Goal: Task Accomplishment & Management: Use online tool/utility

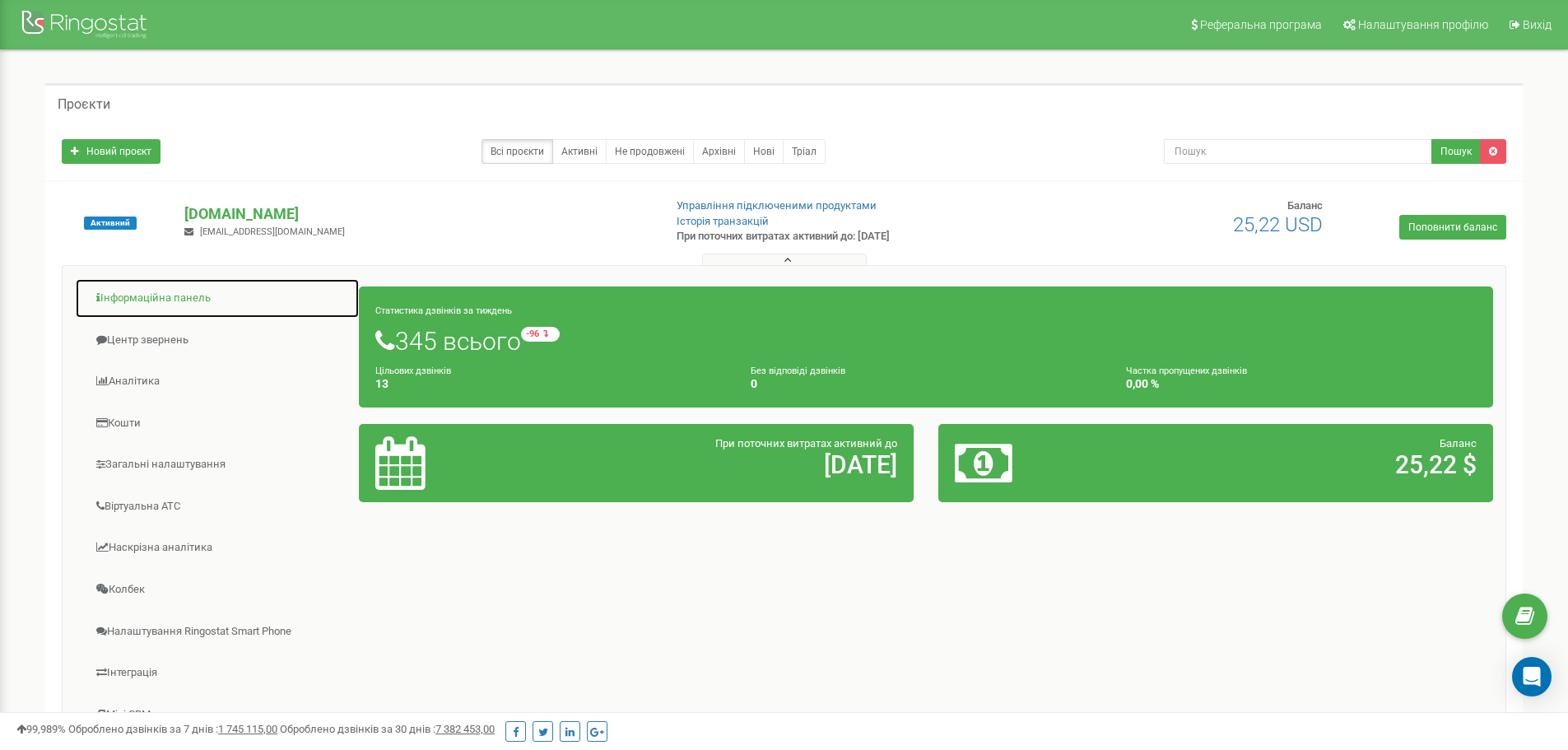
click at [189, 301] on link "Інформаційна панель" at bounding box center [217, 298] width 285 height 41
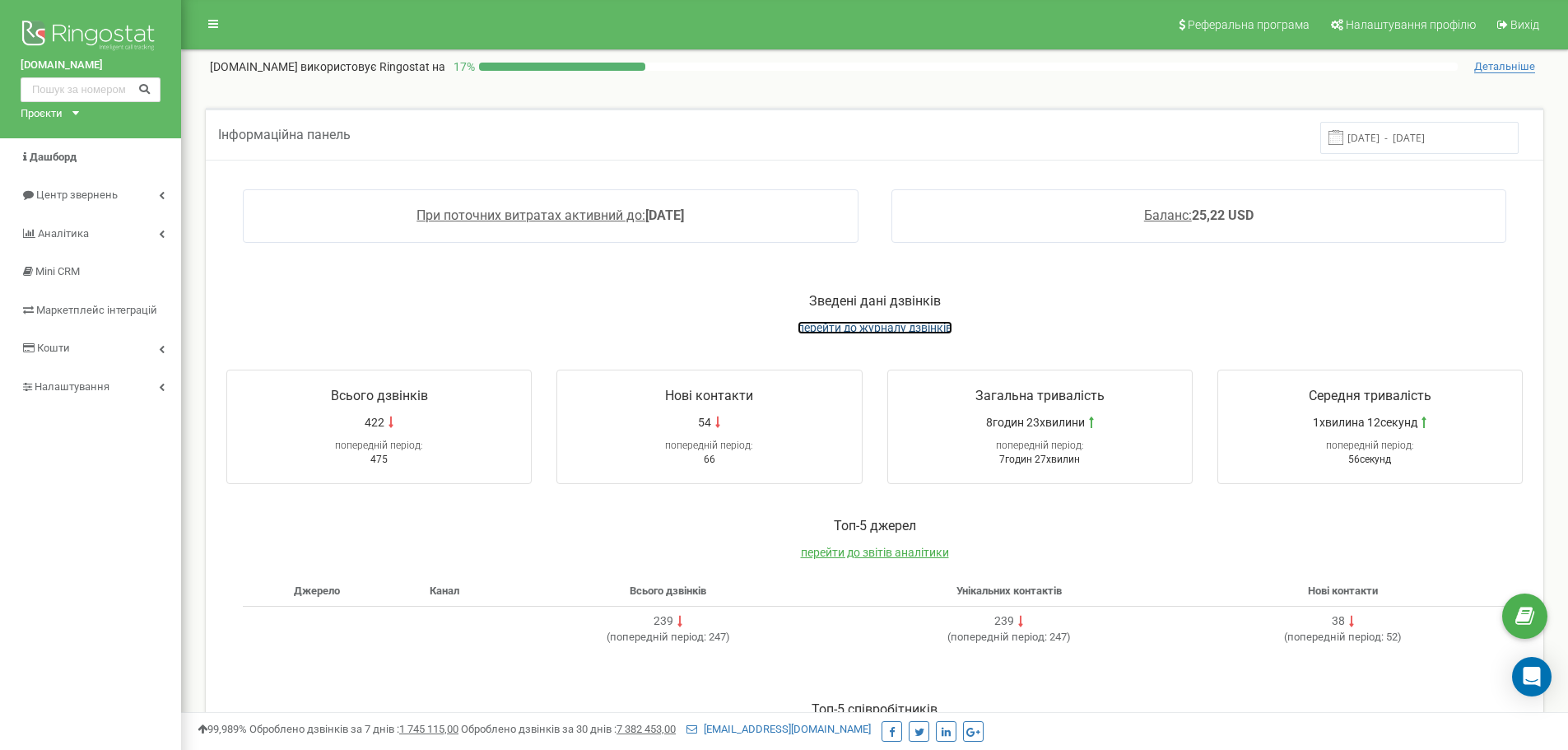
click at [886, 327] on span "перейти до журналу дзвінків" at bounding box center [875, 328] width 155 height 14
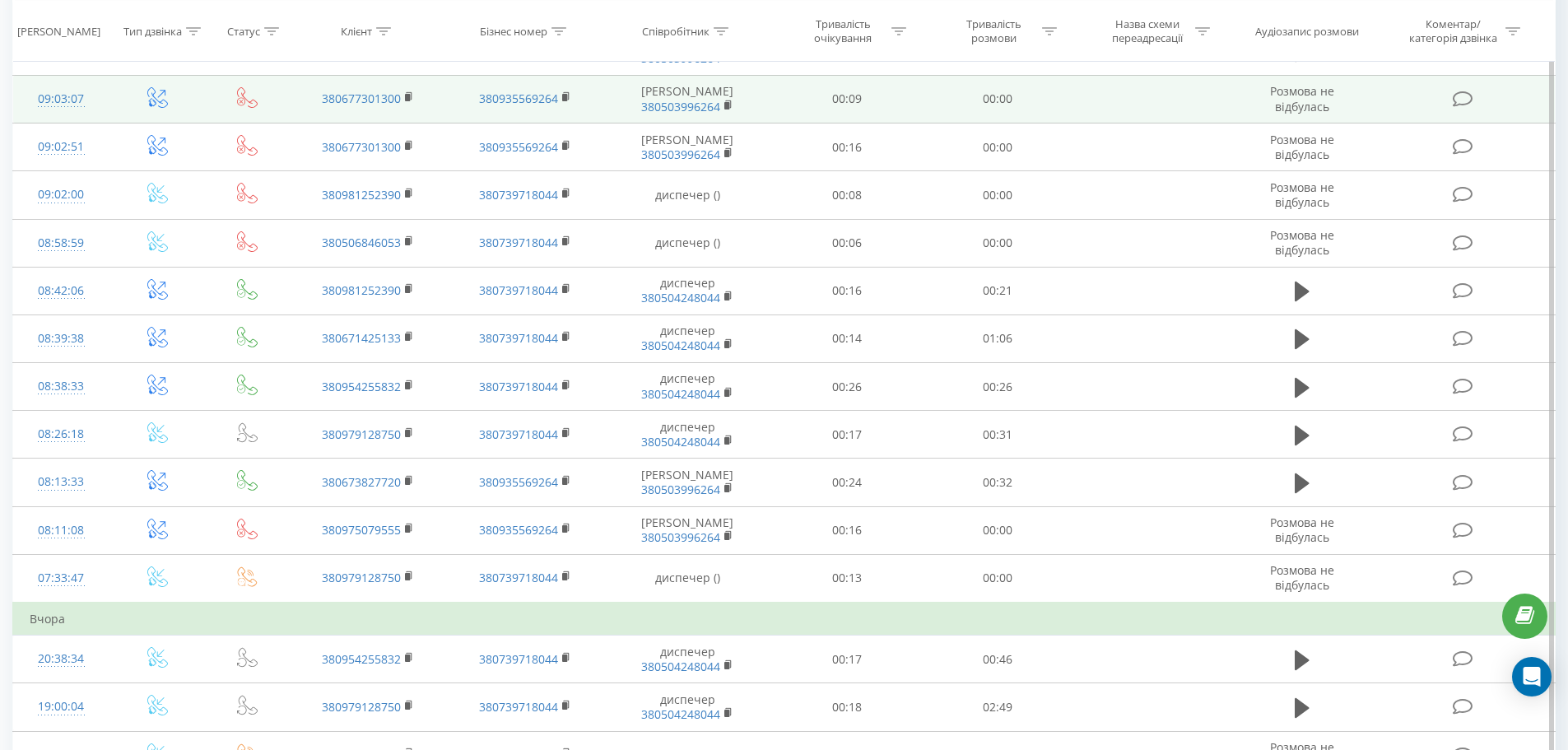
scroll to position [330, 0]
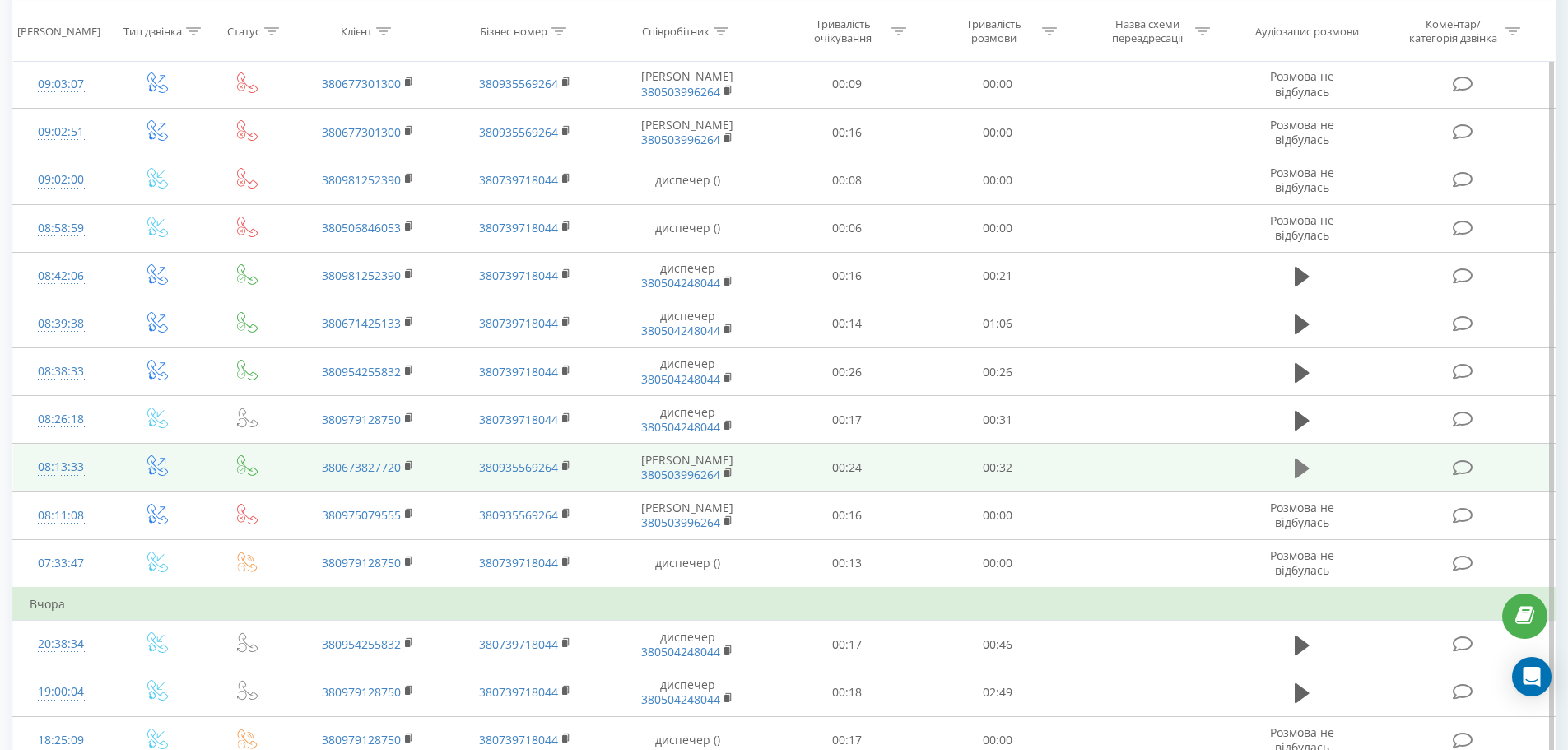
click at [1301, 479] on icon at bounding box center [1303, 468] width 15 height 19
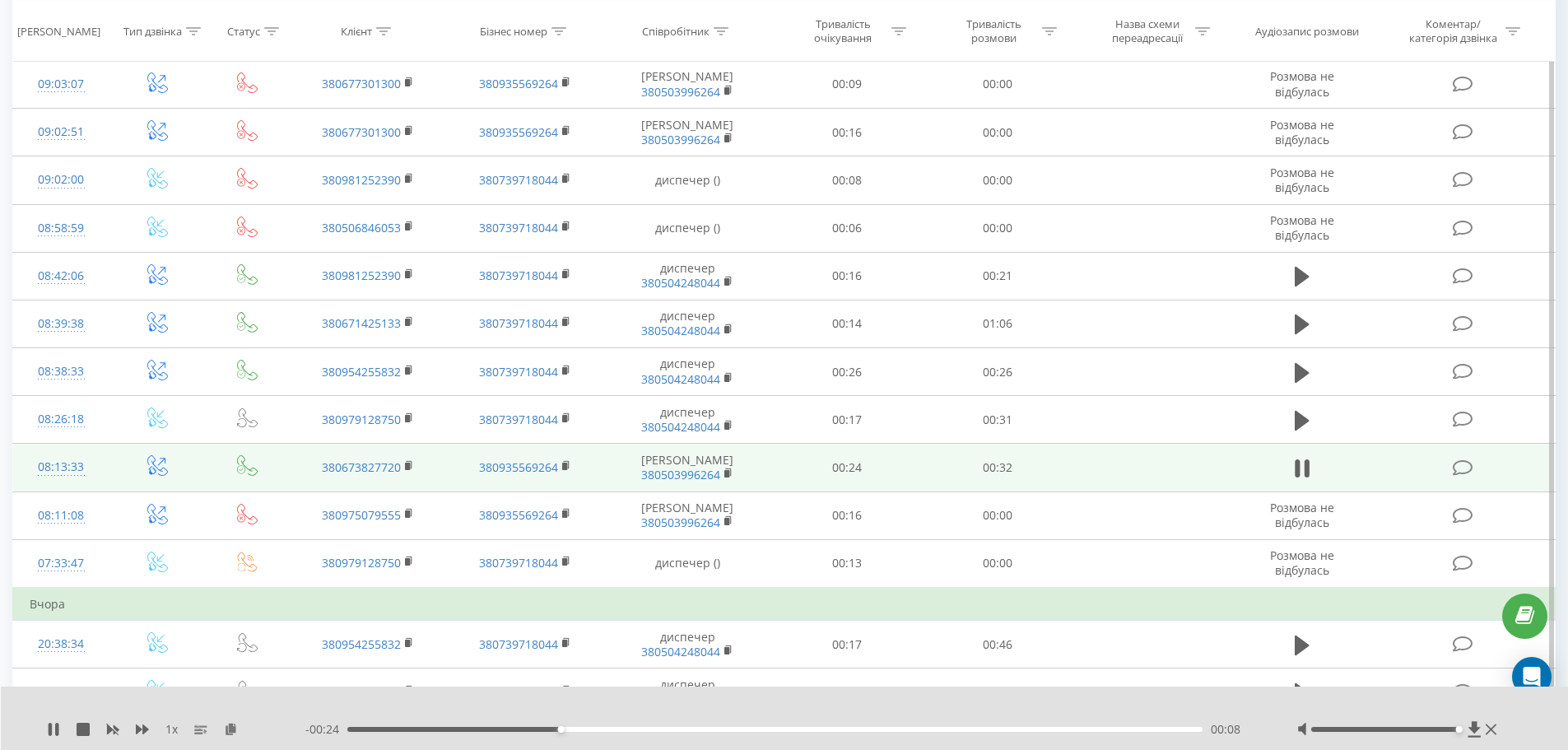
drag, startPoint x: 1384, startPoint y: 728, endPoint x: 1456, endPoint y: 730, distance: 72.0
click at [1456, 730] on div at bounding box center [1385, 730] width 148 height 5
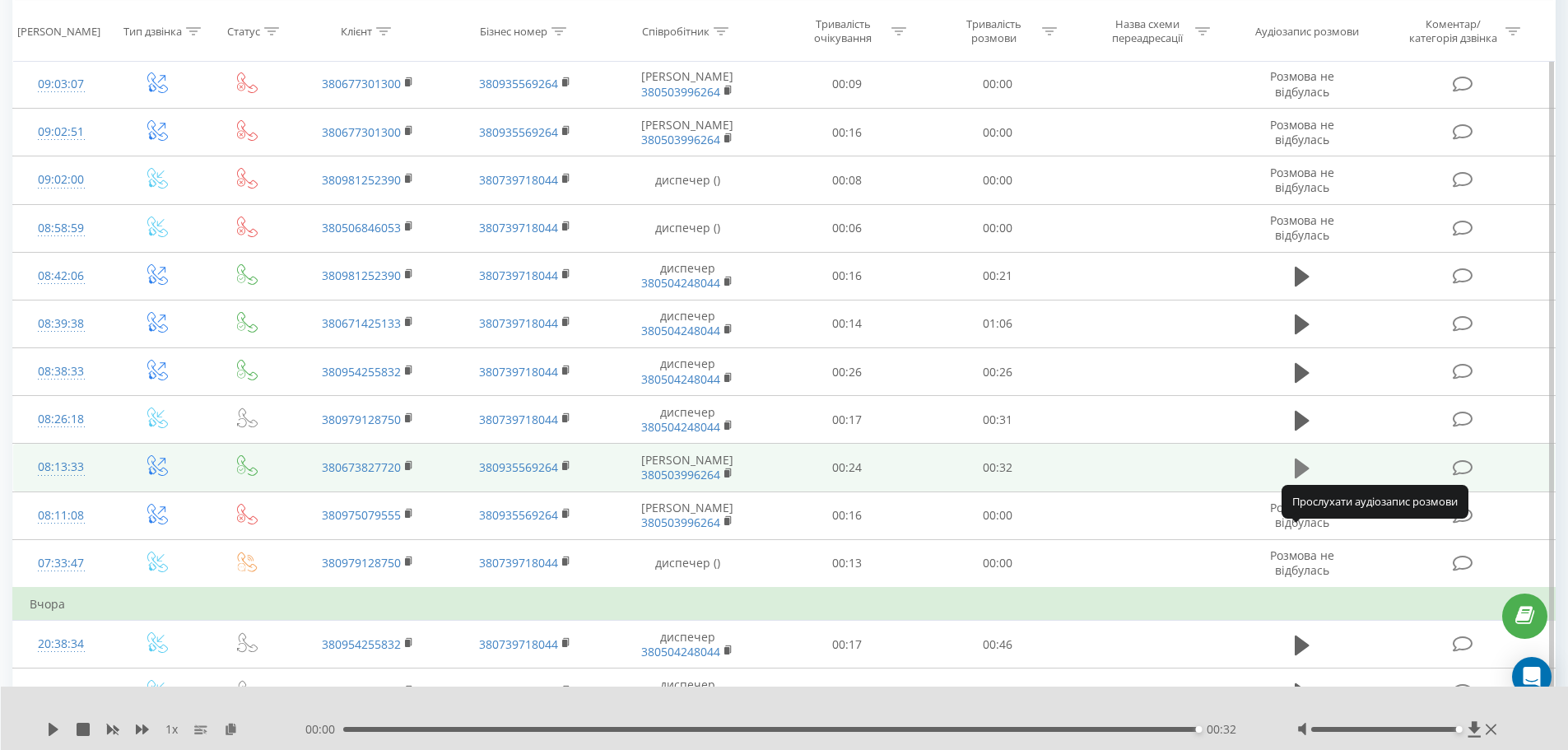
click at [1301, 479] on icon at bounding box center [1303, 468] width 15 height 19
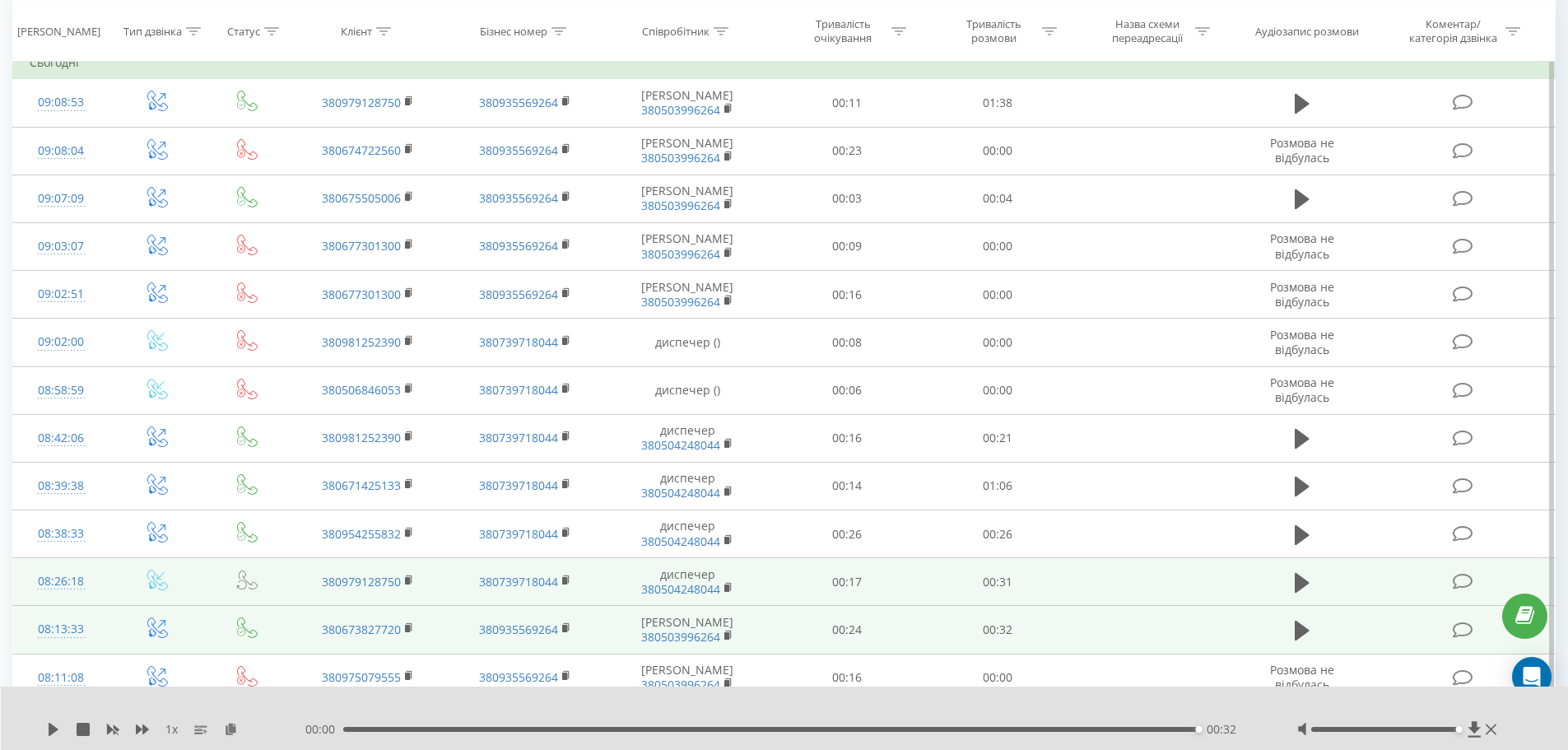
scroll to position [165, 0]
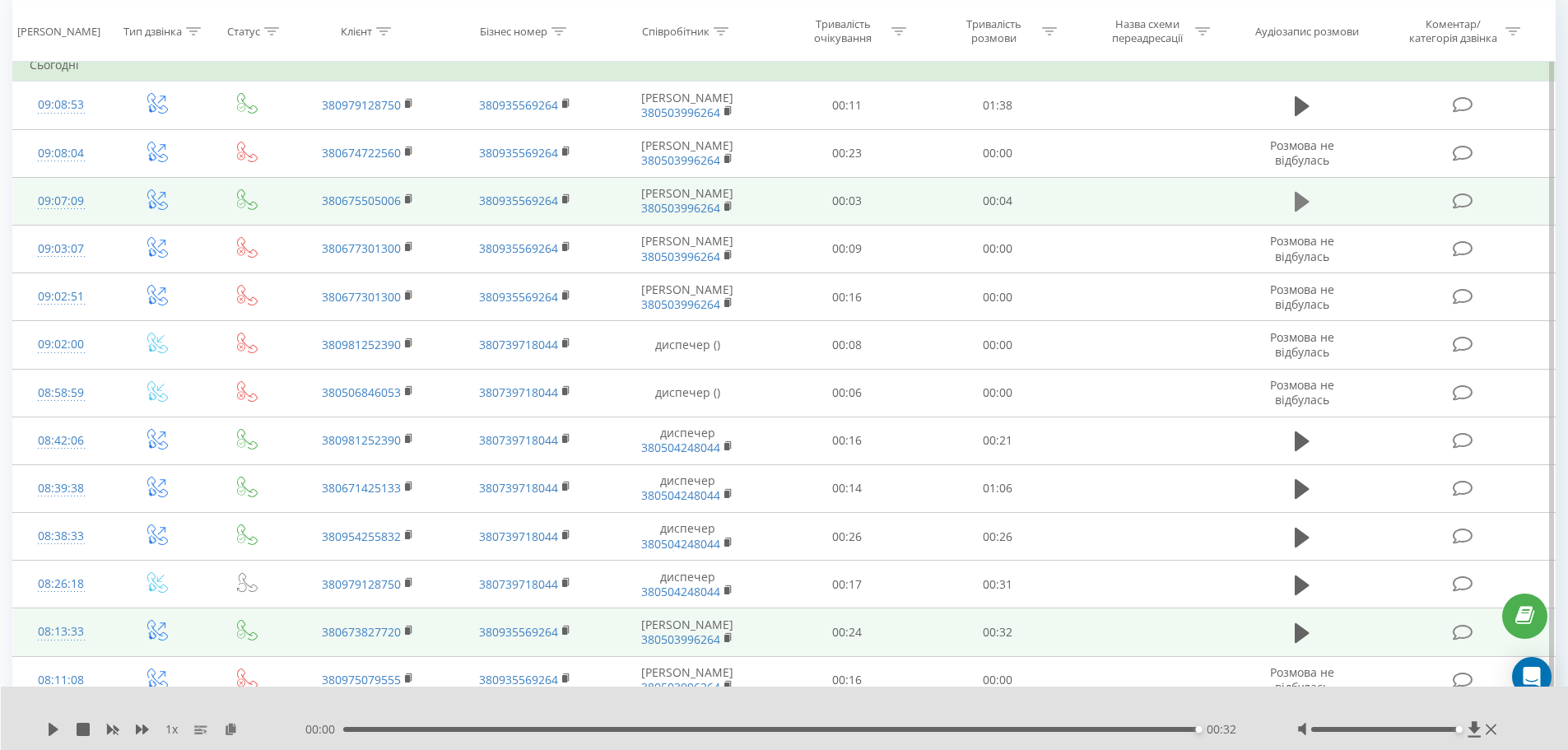
click at [1304, 211] on icon at bounding box center [1303, 201] width 15 height 19
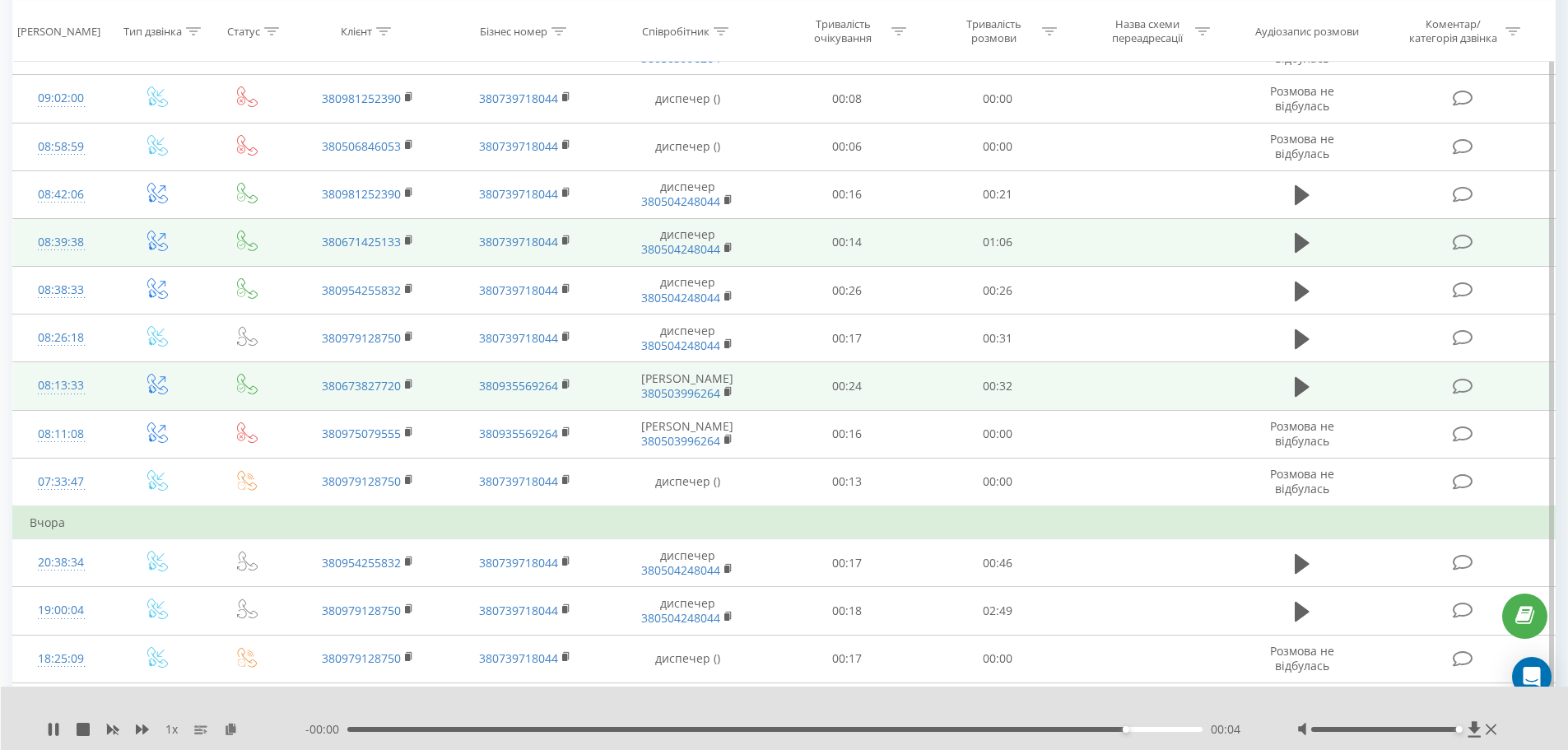
scroll to position [412, 0]
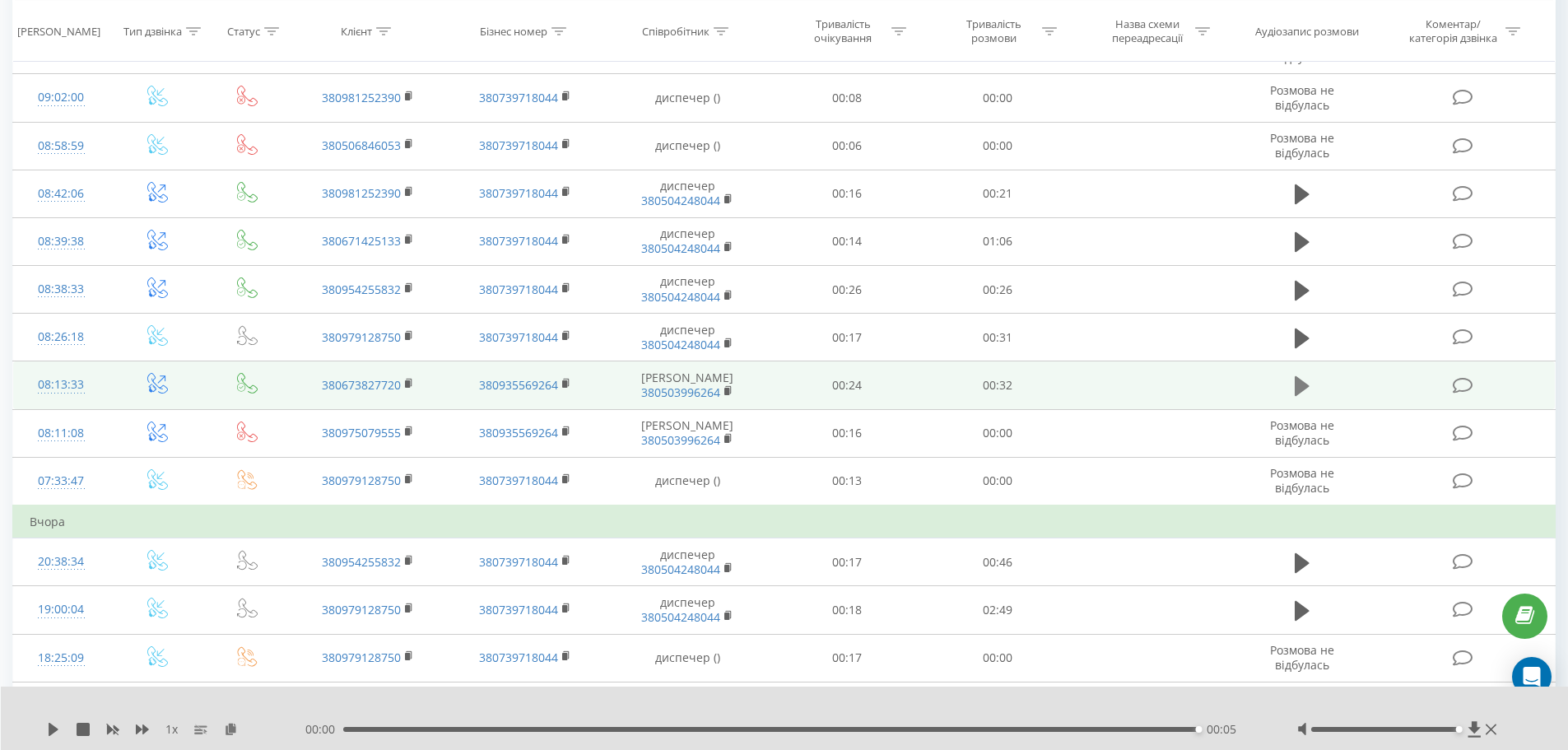
click at [1305, 396] on icon at bounding box center [1303, 386] width 15 height 19
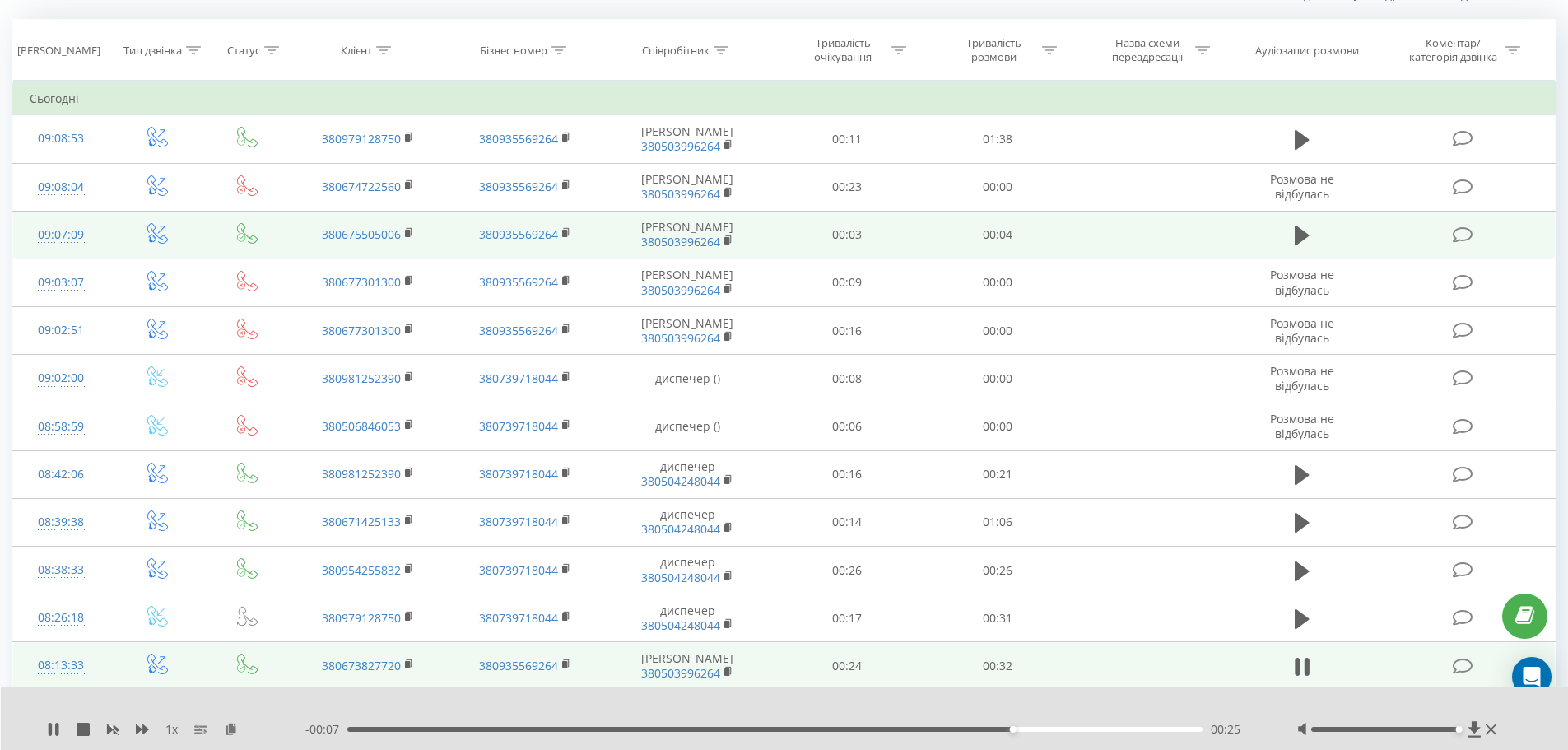
scroll to position [82, 0]
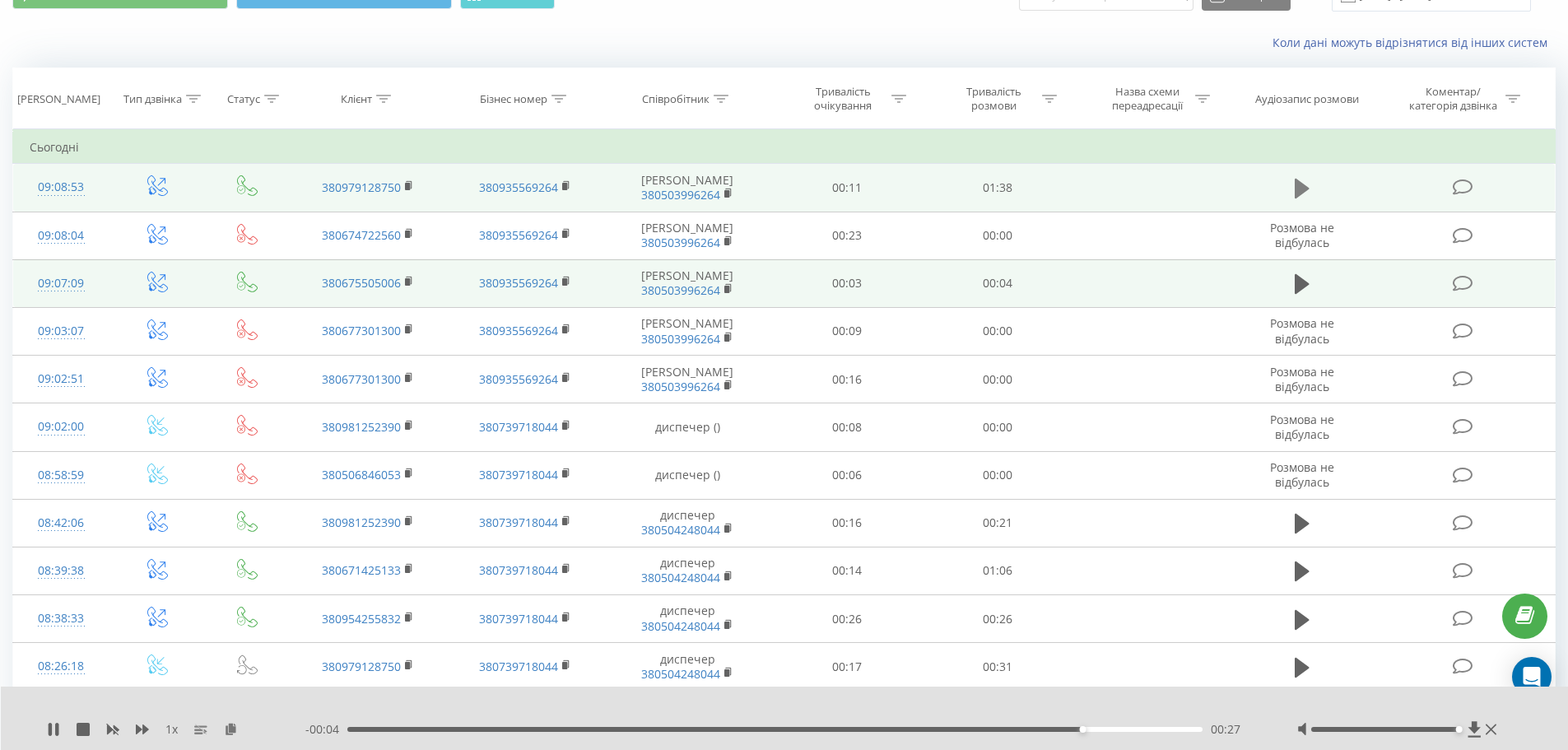
click at [1310, 189] on button at bounding box center [1302, 188] width 25 height 25
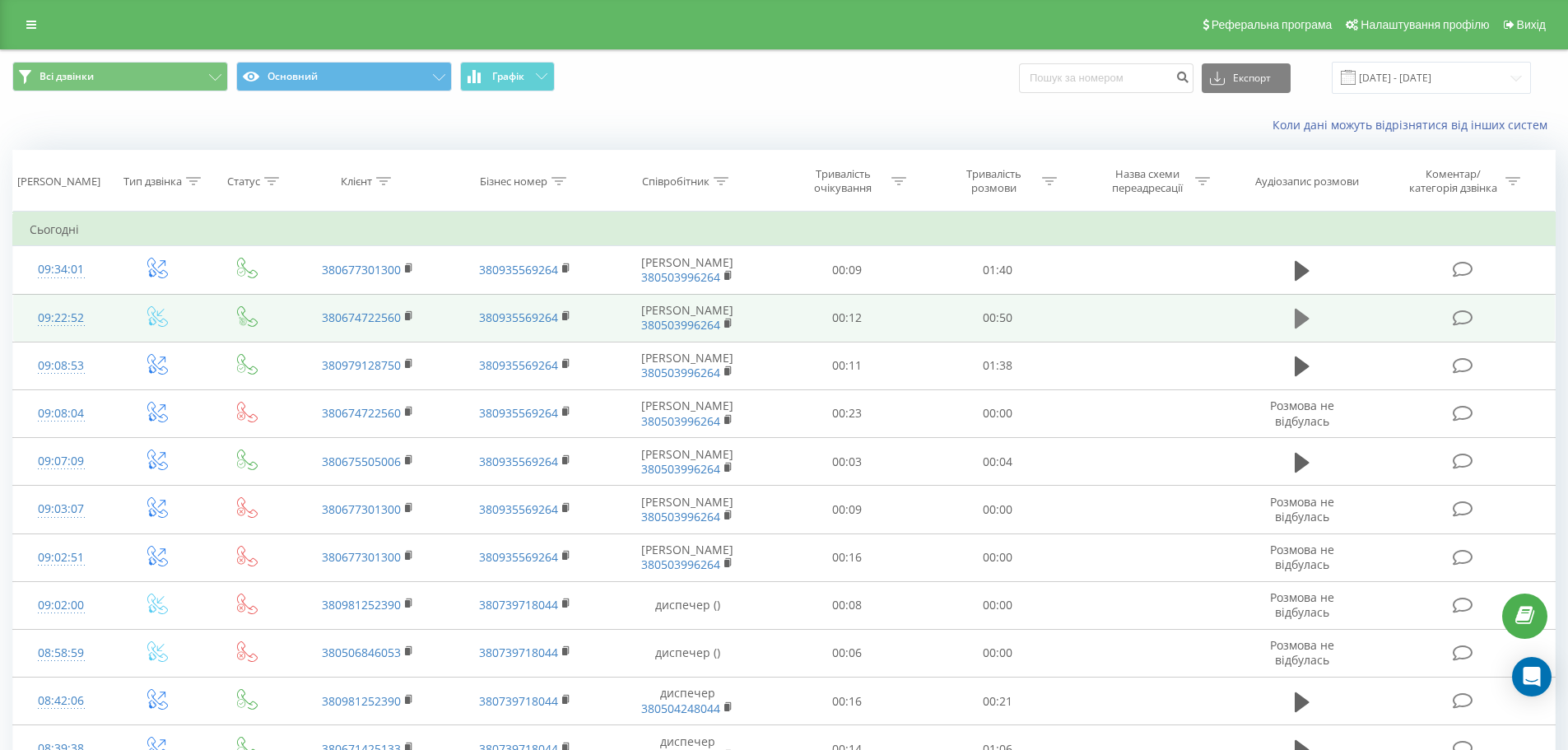
click at [1302, 329] on icon at bounding box center [1303, 318] width 15 height 19
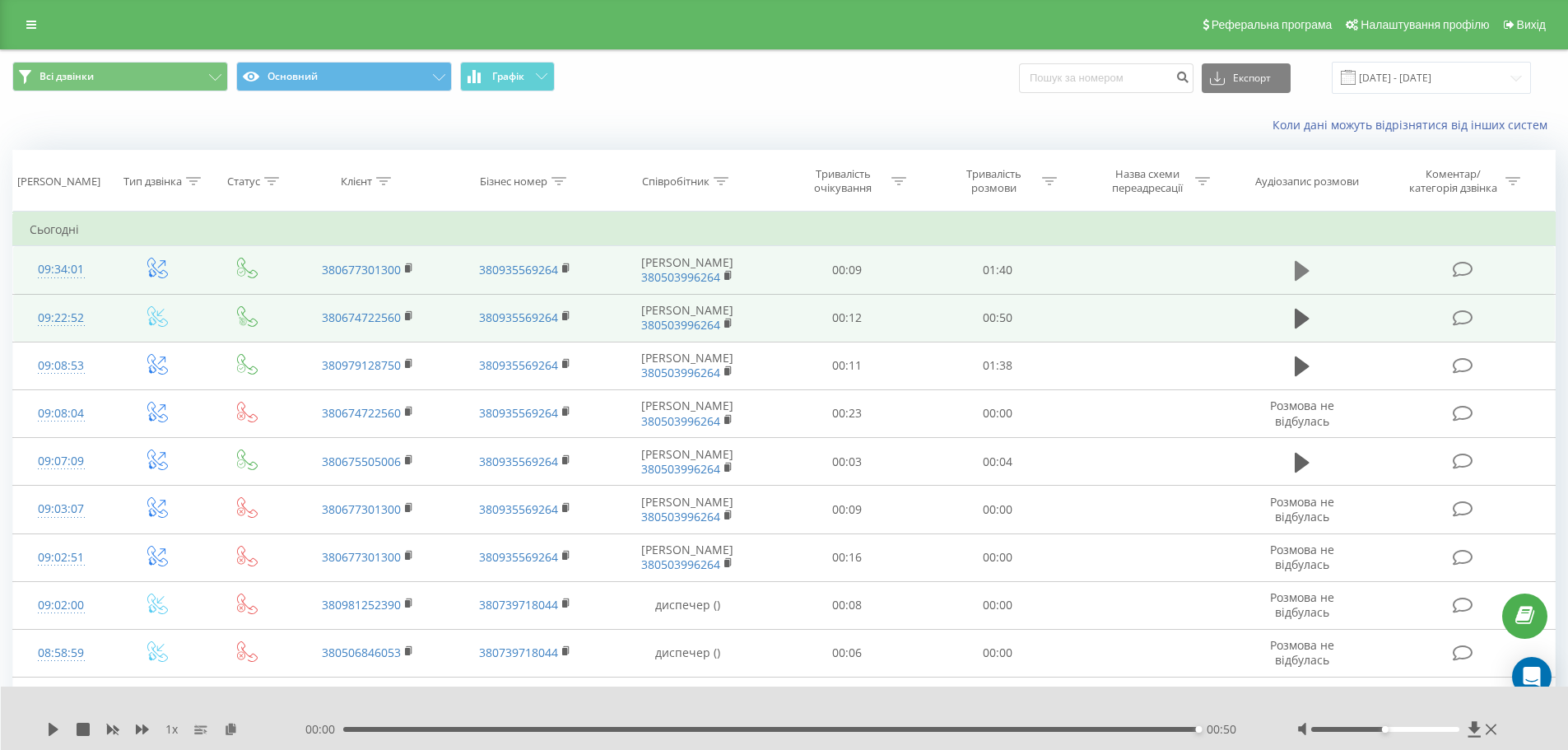
click at [1299, 277] on icon at bounding box center [1303, 271] width 15 height 19
